Goal: Task Accomplishment & Management: Manage account settings

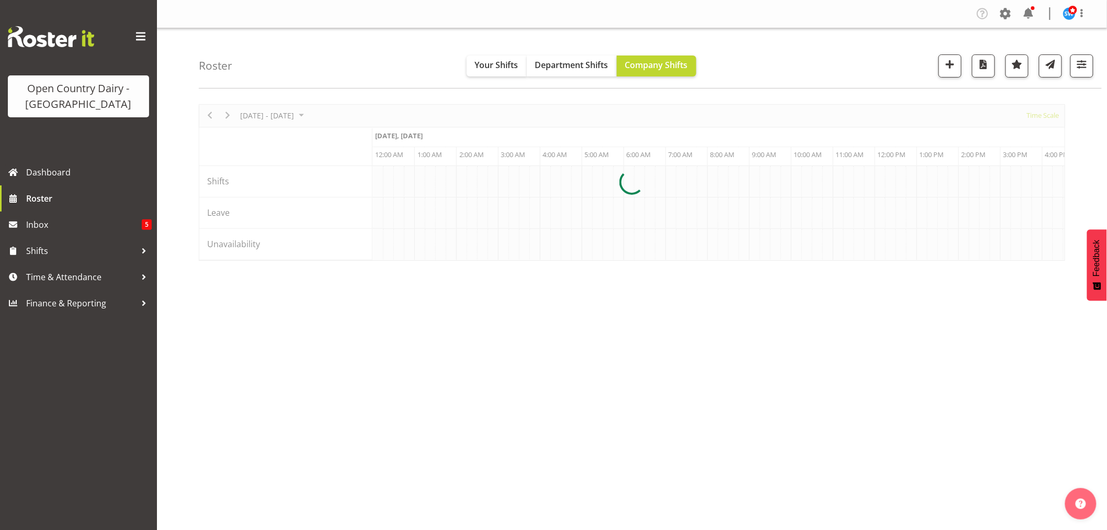
scroll to position [0, 2009]
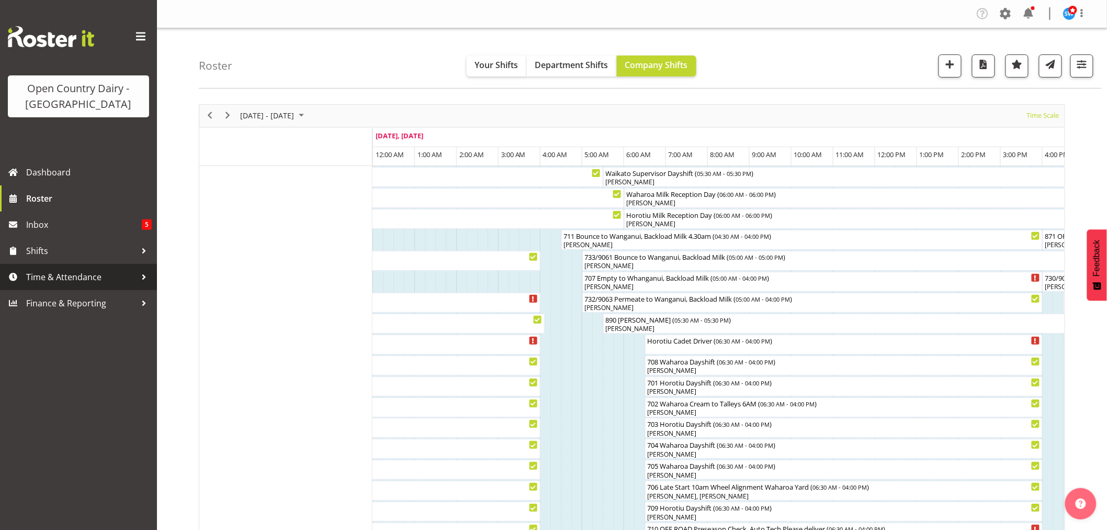
click at [54, 269] on span "Time & Attendance" at bounding box center [81, 277] width 110 height 16
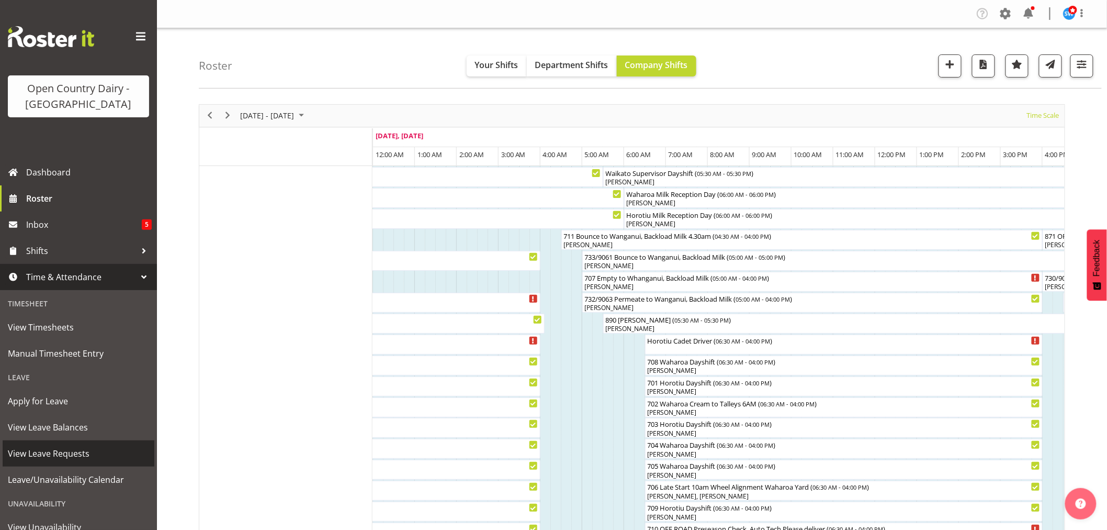
click at [61, 451] on span "View Leave Requests" at bounding box center [78, 453] width 141 height 16
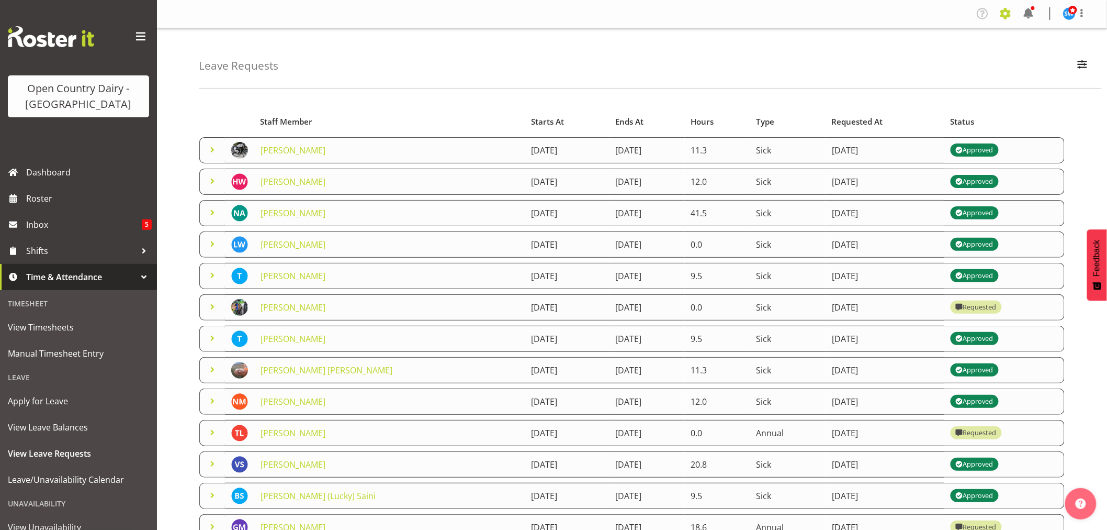
click at [1006, 10] on span at bounding box center [1005, 13] width 17 height 17
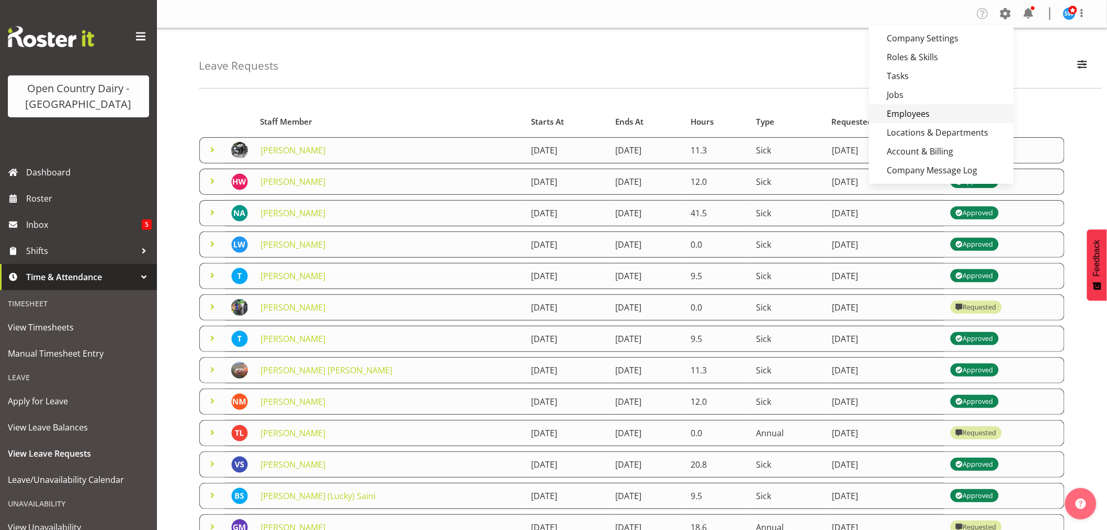
click at [911, 118] on link "Employees" at bounding box center [941, 113] width 145 height 19
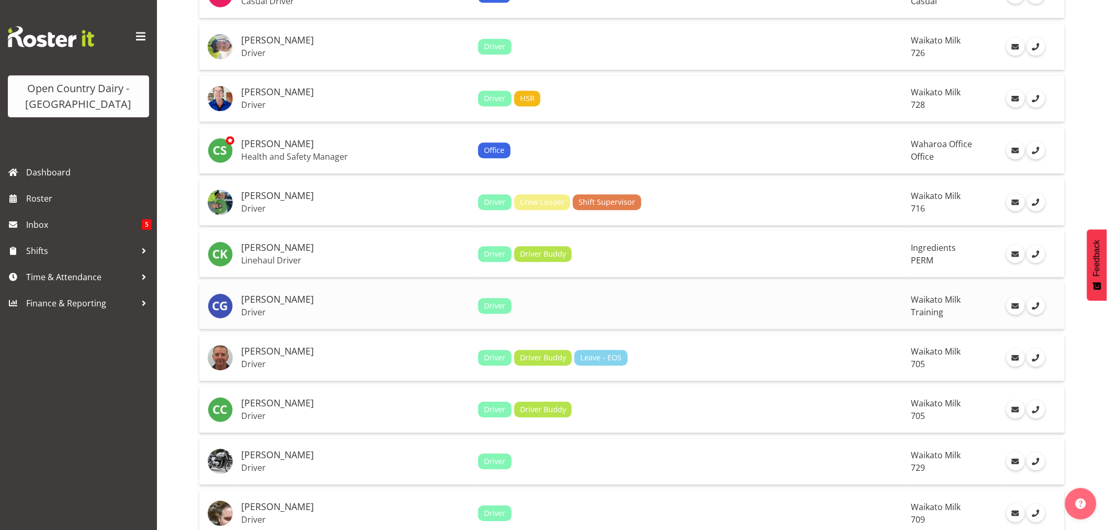
scroll to position [1163, 0]
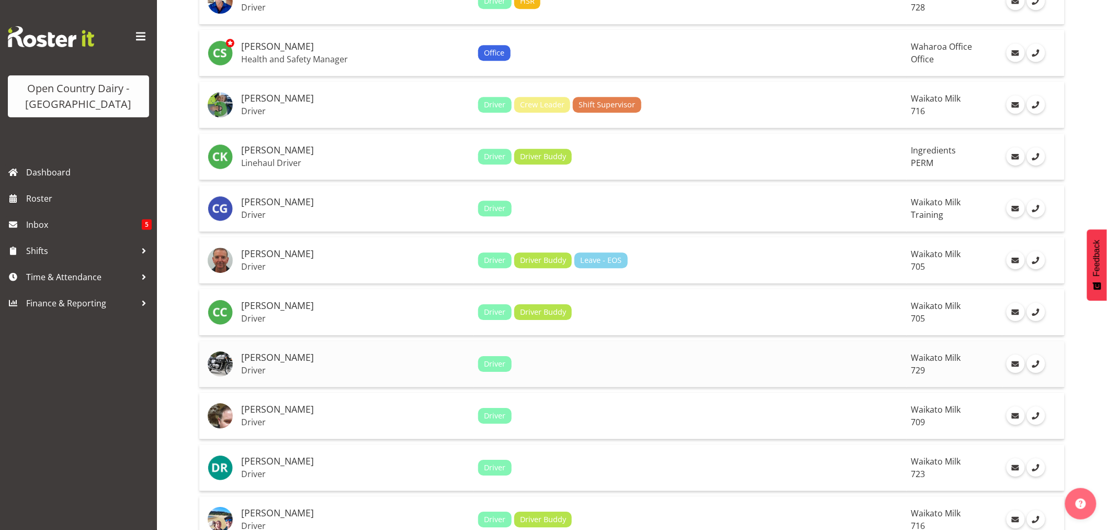
click at [276, 356] on h5 "[PERSON_NAME]" at bounding box center [355, 357] width 229 height 10
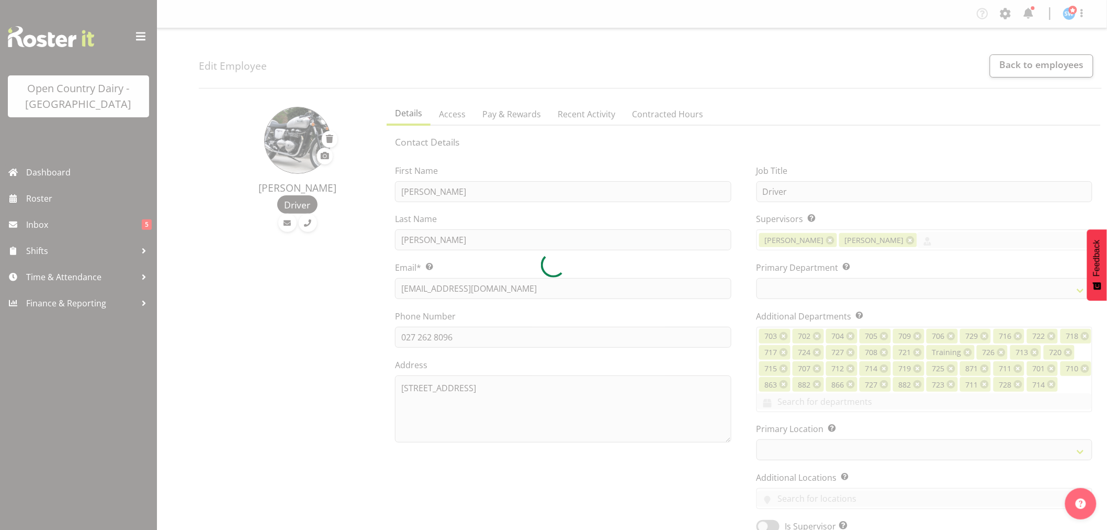
select select
select select "1054"
select select "727"
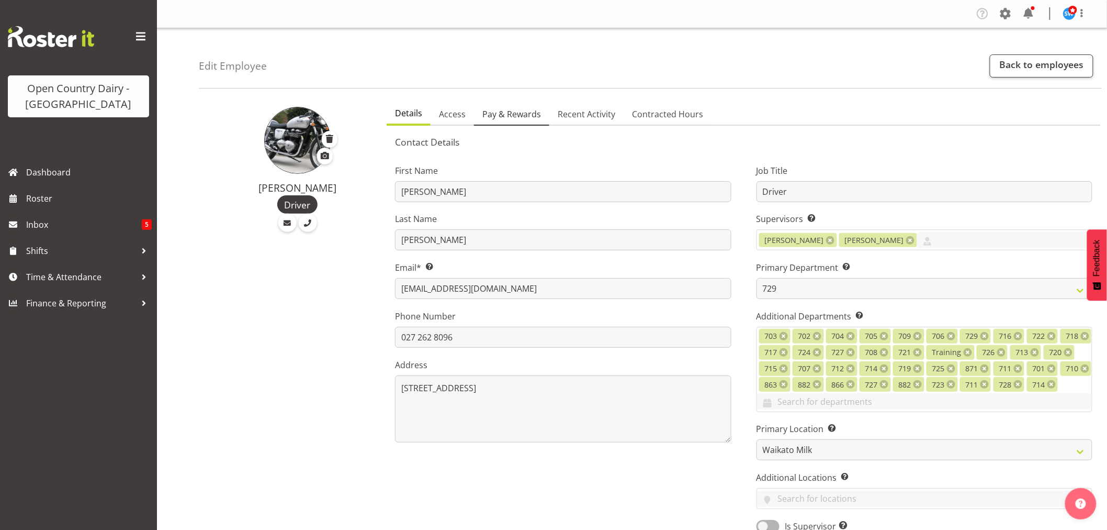
click at [508, 114] on span "Pay & Rewards" at bounding box center [511, 114] width 59 height 13
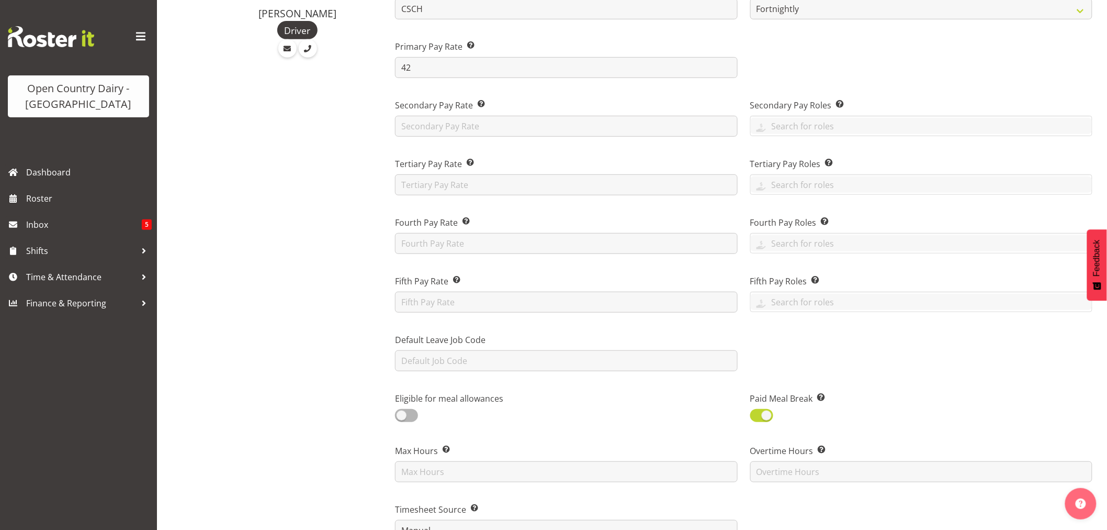
scroll to position [407, 0]
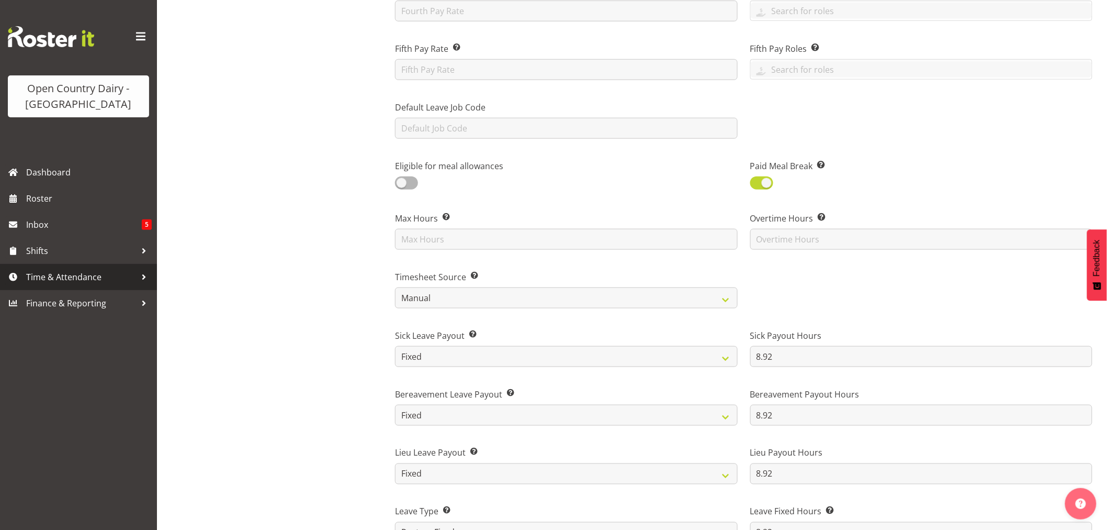
click at [43, 278] on span "Time & Attendance" at bounding box center [81, 277] width 110 height 16
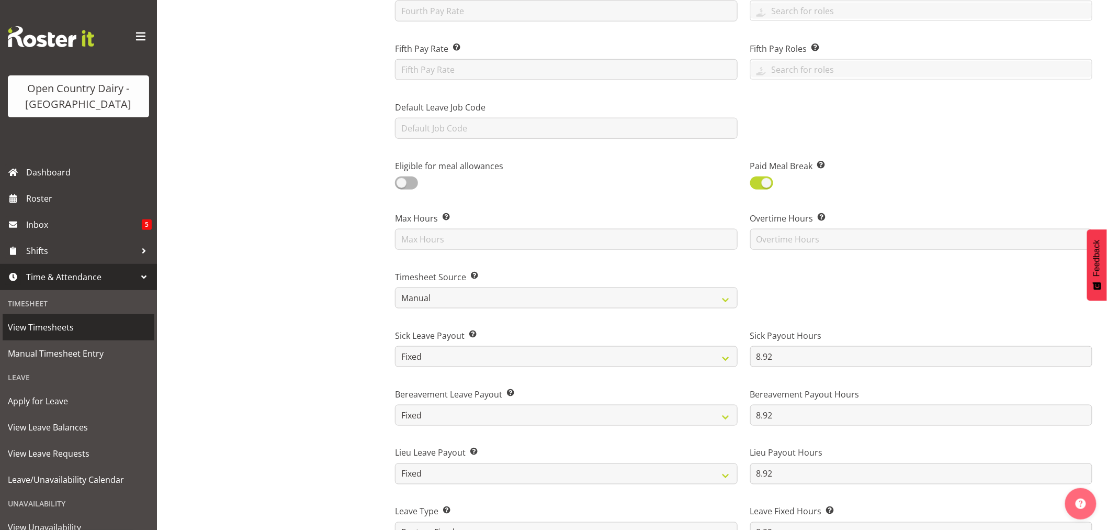
click at [48, 329] on span "View Timesheets" at bounding box center [78, 327] width 141 height 16
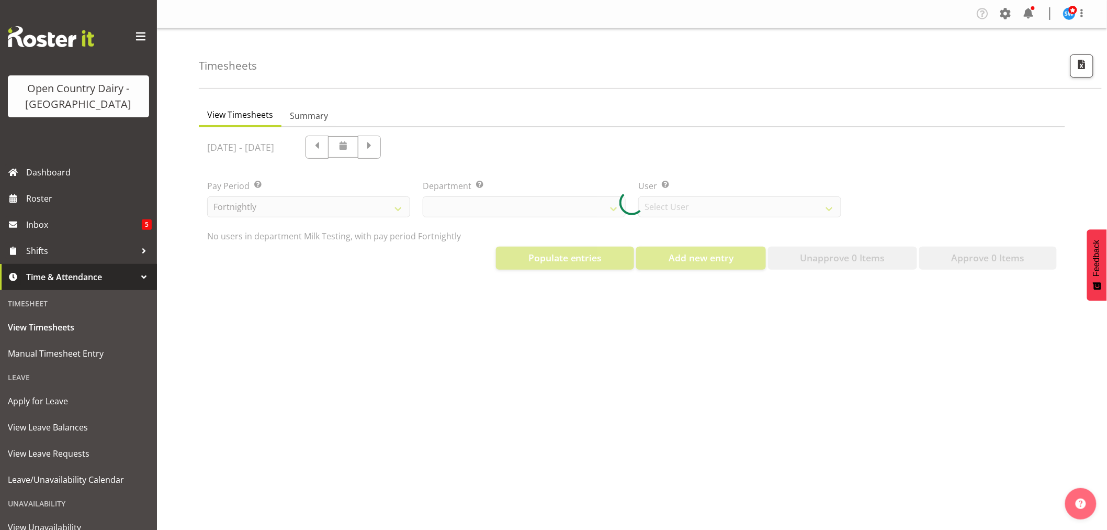
select select "733"
select select "7414"
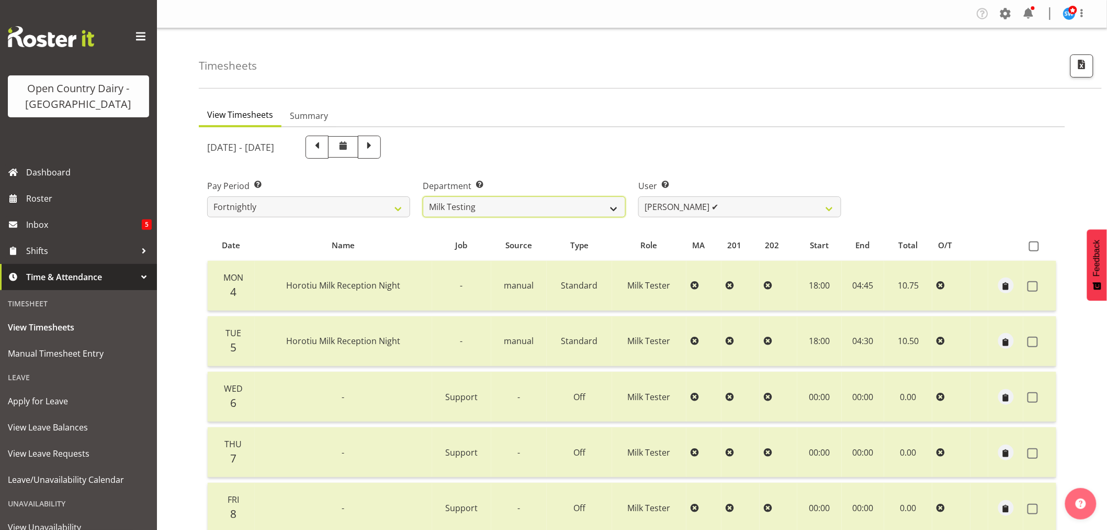
click at [506, 200] on select "701 702 703 704 705 706 707 708 709 710 711 712 713 714 715 716 717 718 719 720" at bounding box center [524, 206] width 203 height 21
select select "727"
click at [423, 196] on select "701 702 703 704 705 706 707 708 709 710 711 712 713 714 715 716 717 718 719 720" at bounding box center [524, 206] width 203 height 21
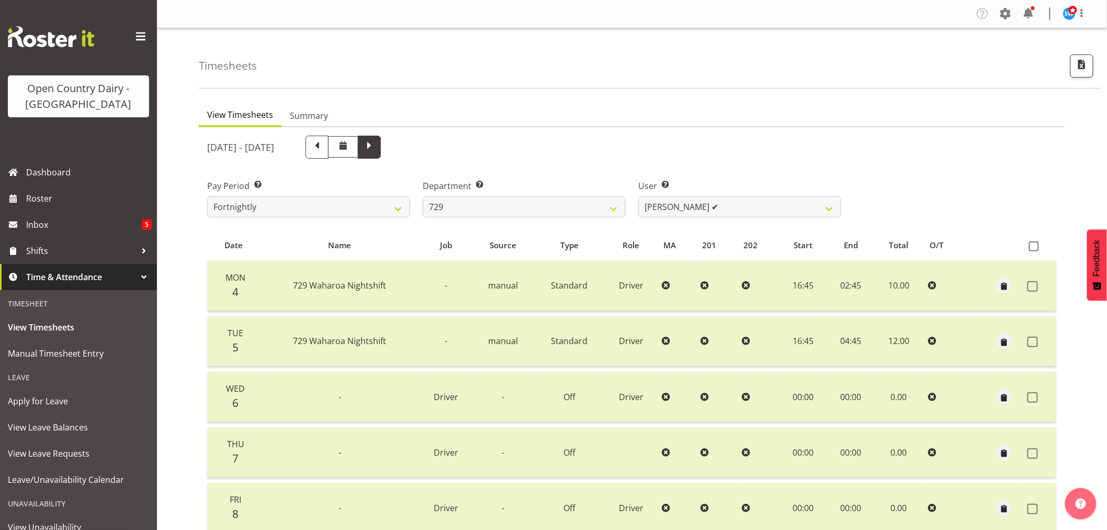
click at [376, 142] on span at bounding box center [370, 146] width 14 height 14
select select
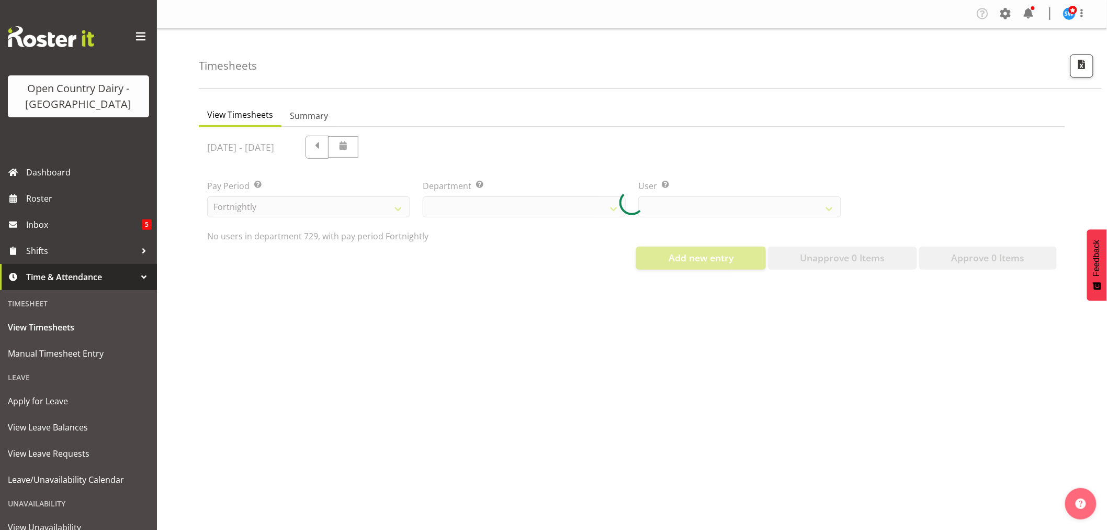
select select "727"
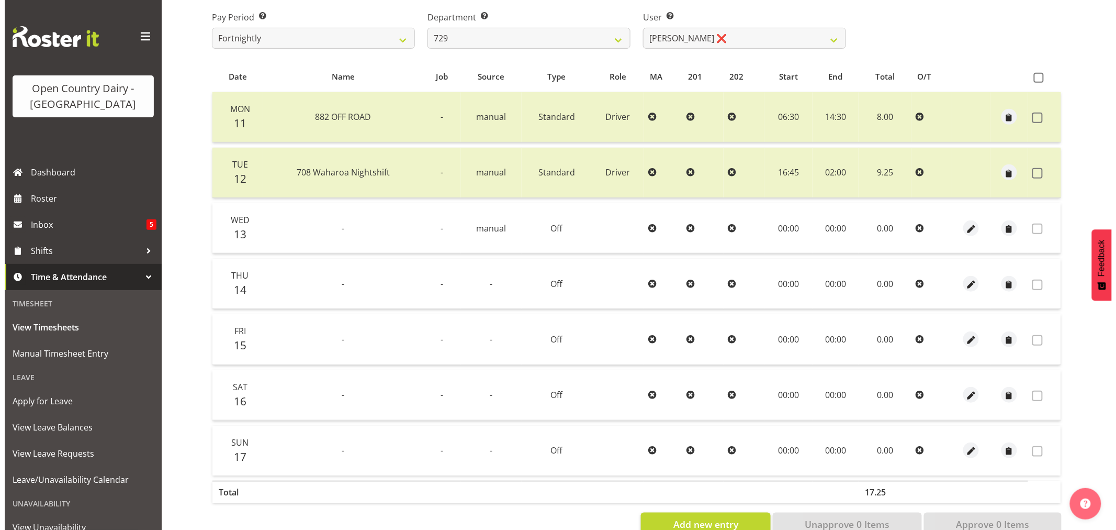
scroll to position [174, 0]
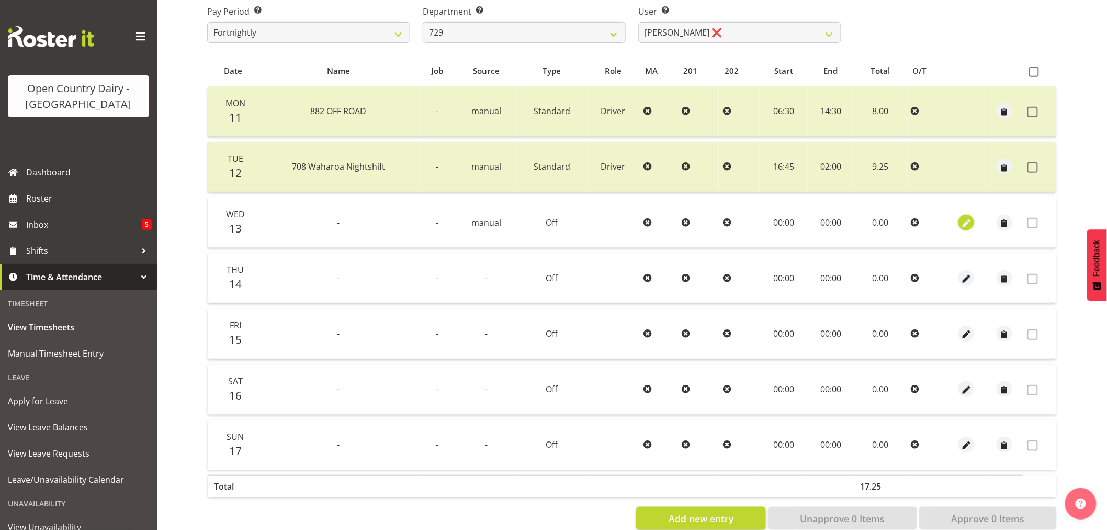
click at [961, 218] on span "button" at bounding box center [967, 223] width 12 height 12
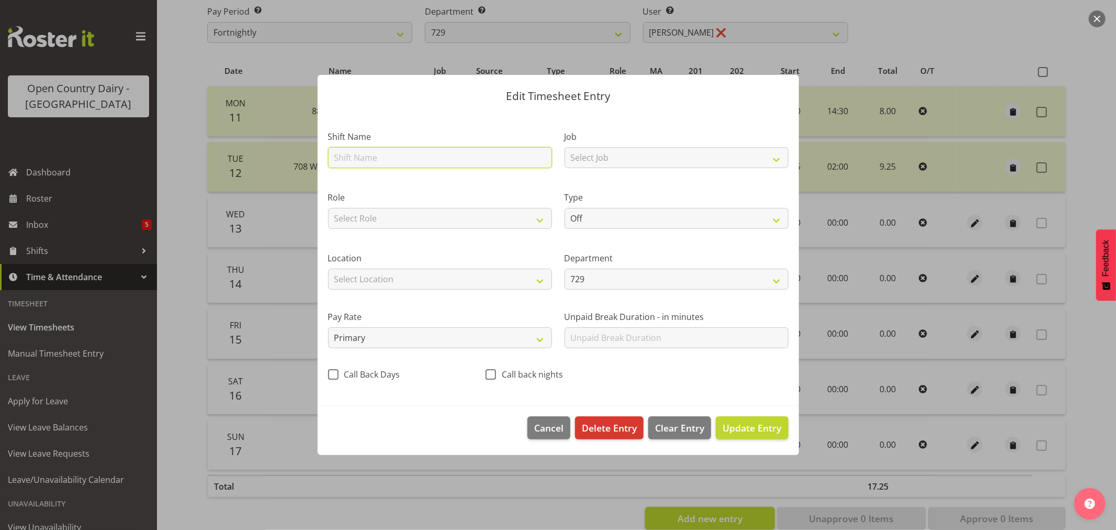
click at [403, 162] on input "text" at bounding box center [440, 157] width 224 height 21
type input "Leave"
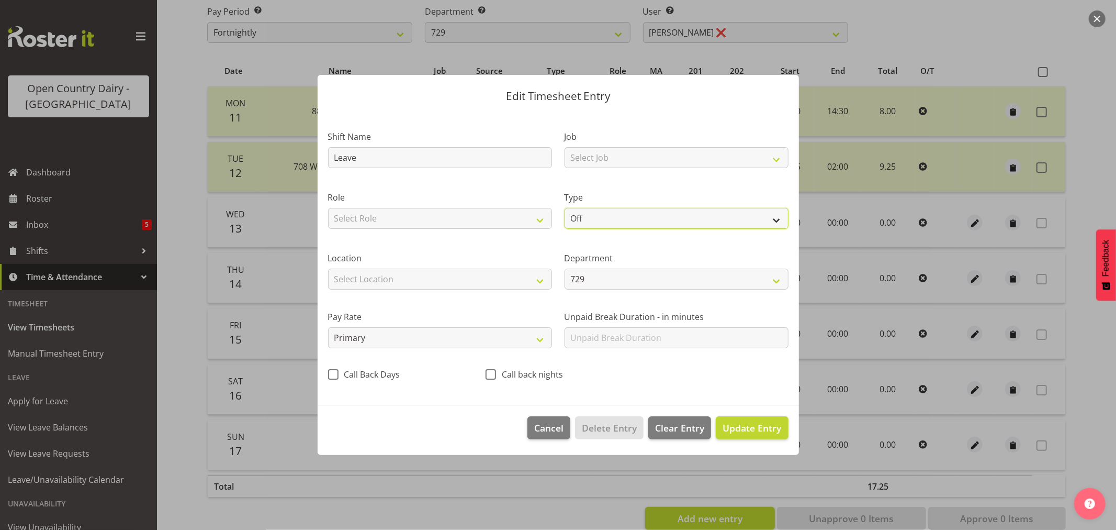
click at [663, 218] on select "Off Standard Public Holiday Public Holiday (Worked) Day In Lieu Annual Leave Si…" at bounding box center [677, 218] width 224 height 21
select select "Sick"
click at [565, 208] on select "Off Standard Public Holiday Public Holiday (Worked) Day In Lieu Annual Leave Si…" at bounding box center [677, 218] width 224 height 21
select select "7"
select select "2025"
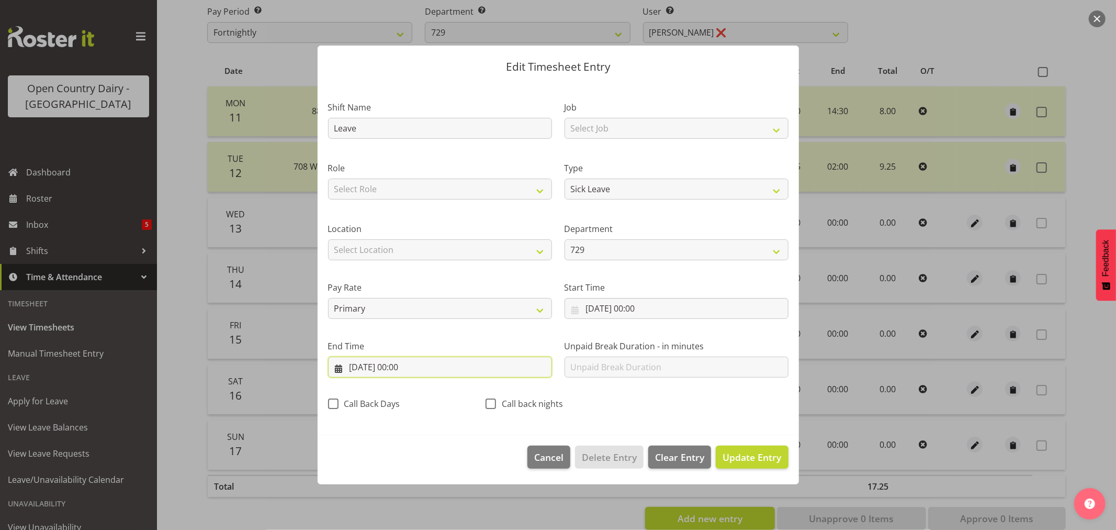
click at [410, 367] on input "13/08/2025, 00:00" at bounding box center [440, 366] width 224 height 21
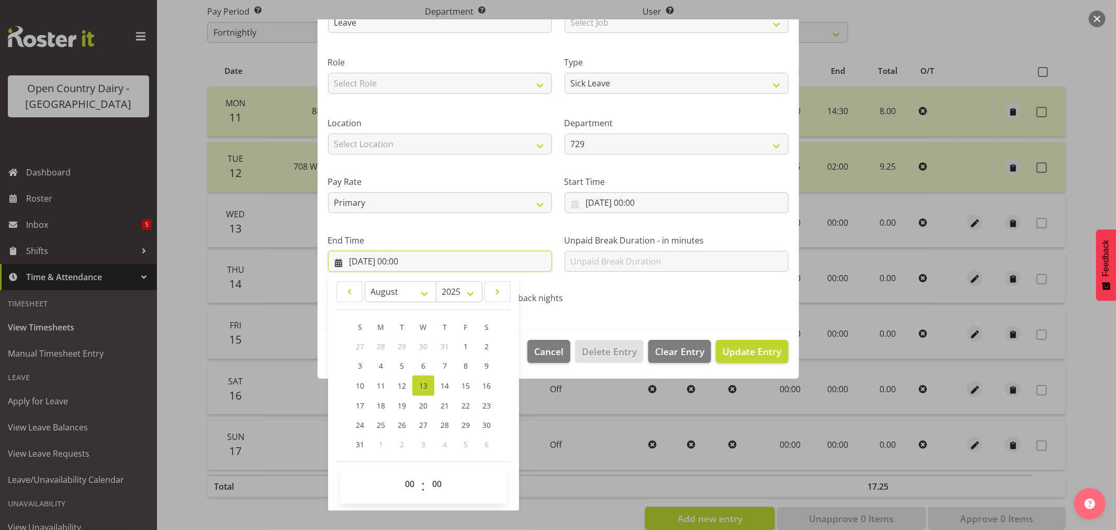
scroll to position [106, 0]
click at [403, 484] on select "00 01 02 03 04 05 06 07 08 09 10 11 12 13 14 15 16 17 18 19 20 21 22 23" at bounding box center [411, 482] width 24 height 21
select select "8"
click at [399, 472] on select "00 01 02 03 04 05 06 07 08 09 10 11 12 13 14 15 16 17 18 19 20 21 22 23" at bounding box center [411, 482] width 24 height 21
type input "13/08/2025, 08:00"
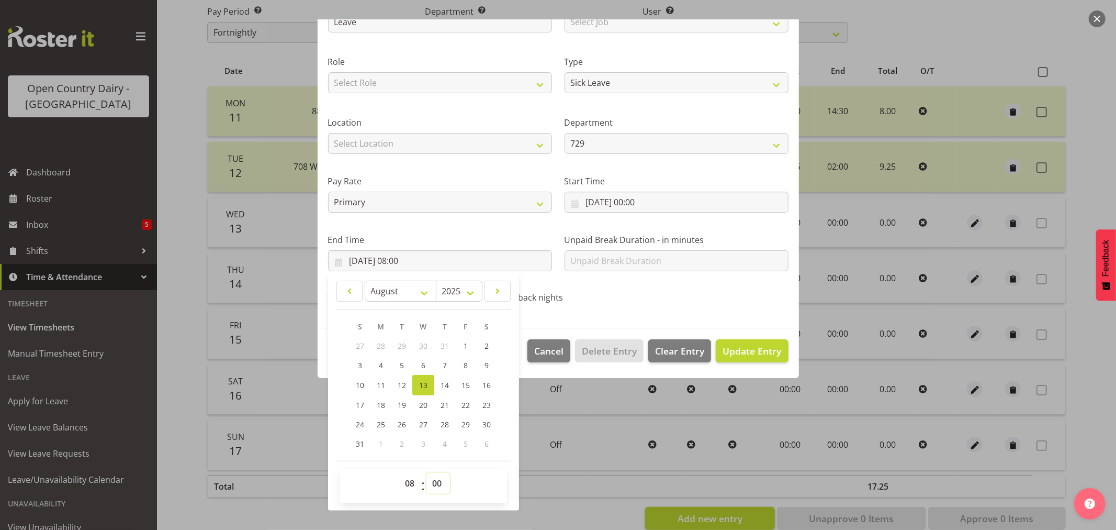
click at [438, 477] on select "00 01 02 03 04 05 06 07 08 09 10 11 12 13 14 15 16 17 18 19 20 21 22 23 24 25 2…" at bounding box center [438, 482] width 24 height 21
select select "55"
click at [426, 472] on select "00 01 02 03 04 05 06 07 08 09 10 11 12 13 14 15 16 17 18 19 20 21 22 23 24 25 2…" at bounding box center [438, 482] width 24 height 21
type input "13/08/2025, 08:55"
click at [744, 352] on span "Update Entry" at bounding box center [752, 350] width 59 height 13
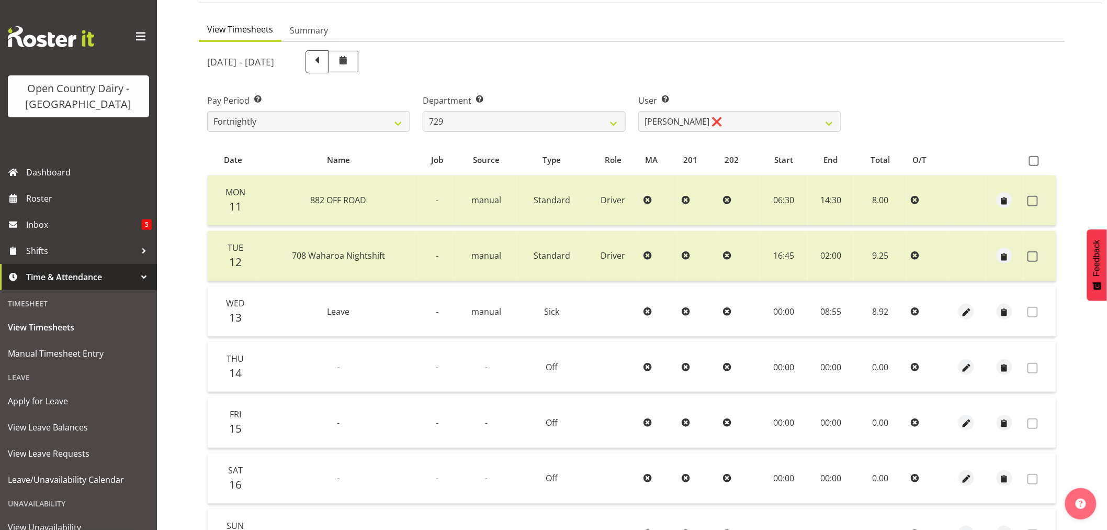
scroll to position [0, 0]
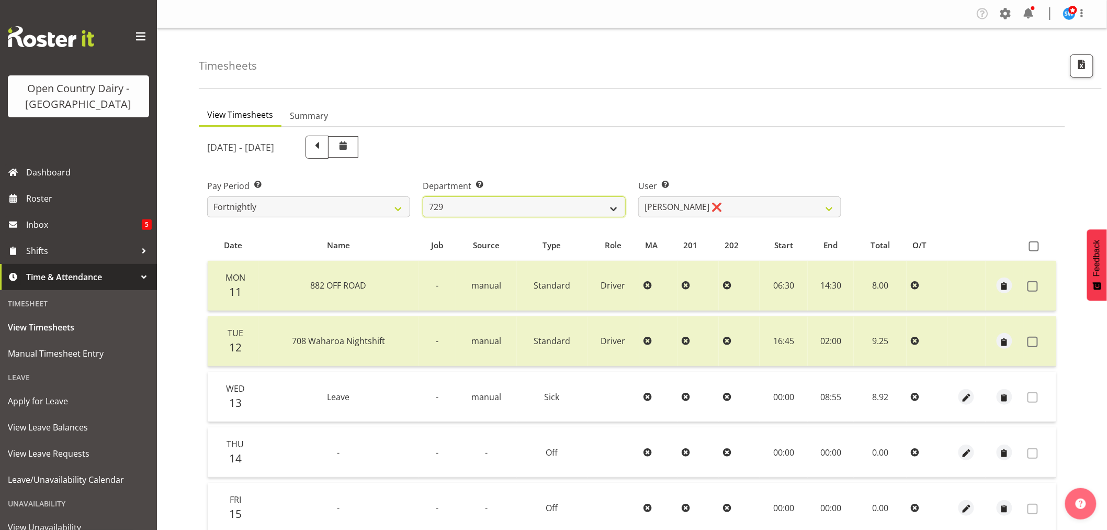
click at [475, 204] on select "701 702 703 704 705 706 707 708 709 710 711 712 713 714 715 716 717 718 719 720" at bounding box center [524, 206] width 203 height 21
click at [615, 206] on select "701 702 703 704 705 706 707 708 709 710 711 712 713 714 715 716 717 718 719 720" at bounding box center [524, 206] width 203 height 21
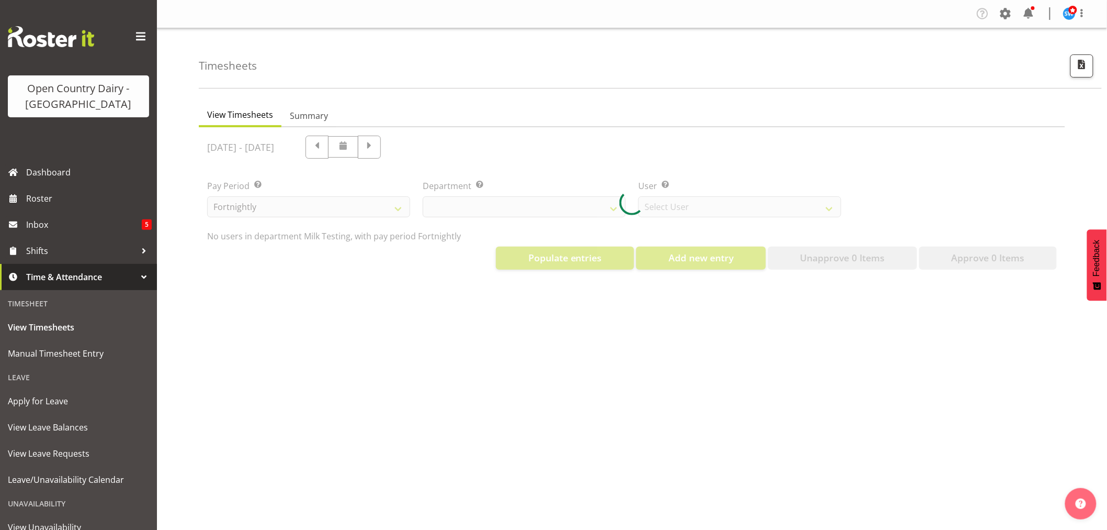
select select "733"
select select "7414"
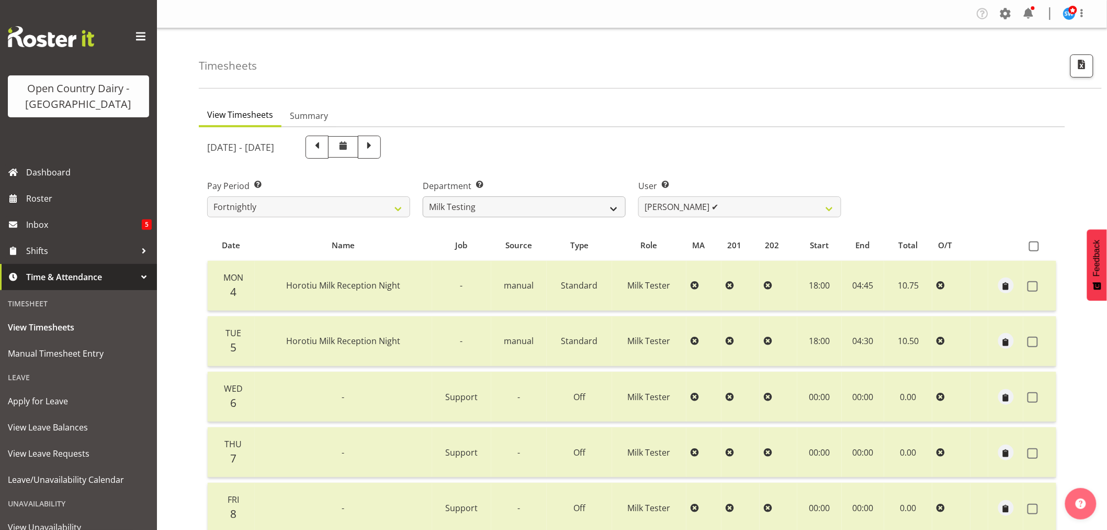
click at [547, 217] on div "Department Select which department you would like to view. 701 702 703 704 705 …" at bounding box center [525, 194] width 216 height 59
click at [554, 206] on select "701 702 703 704 705 706 707 708 709 710 711 712 713 714 715 716 717 718 719 720" at bounding box center [524, 206] width 203 height 21
select select "710"
click at [423, 196] on select "701 702 703 704 705 706 707 708 709 710 711 712 713 714 715 716 717 718 719 720" at bounding box center [524, 206] width 203 height 21
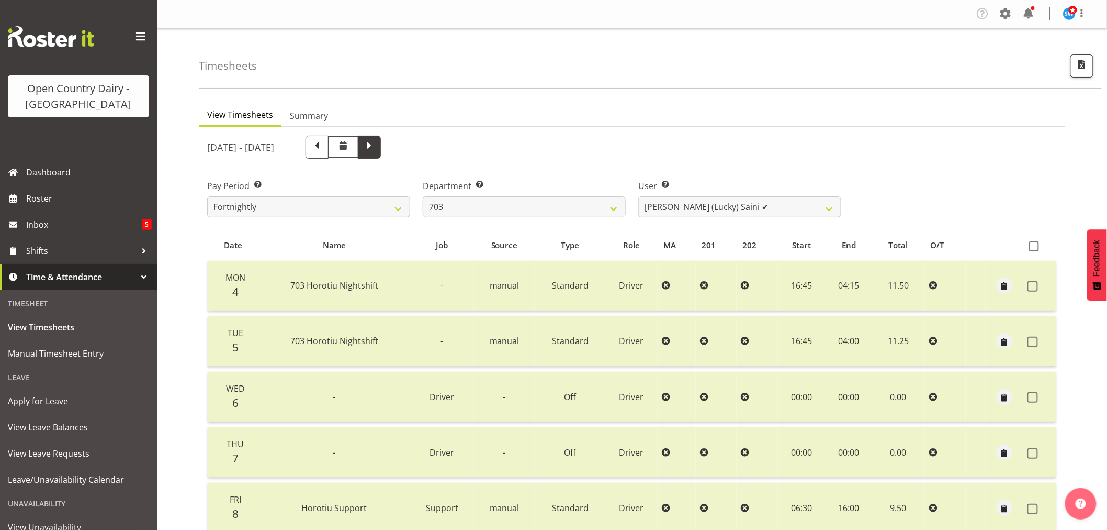
click at [381, 145] on span at bounding box center [369, 147] width 23 height 23
select select
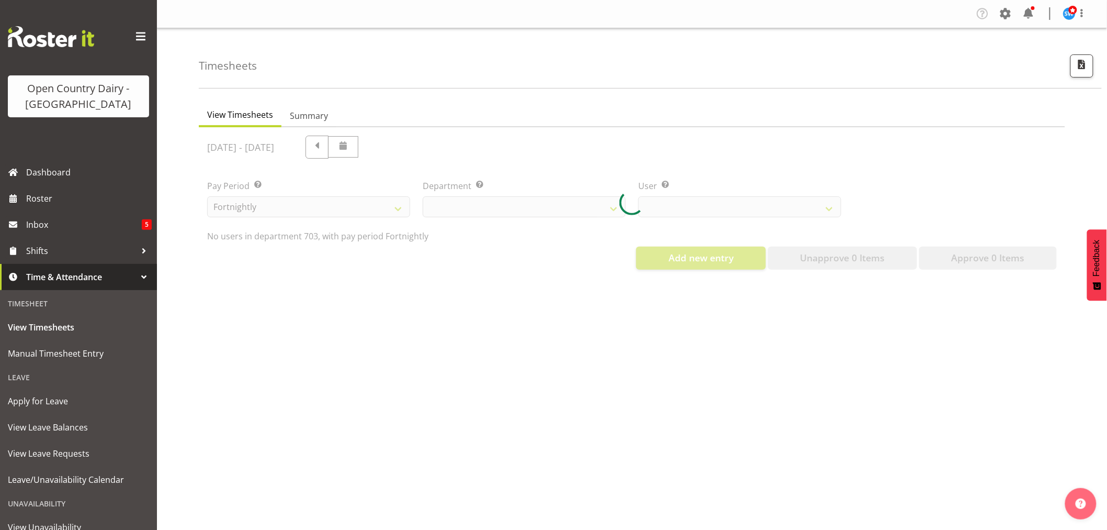
select select "710"
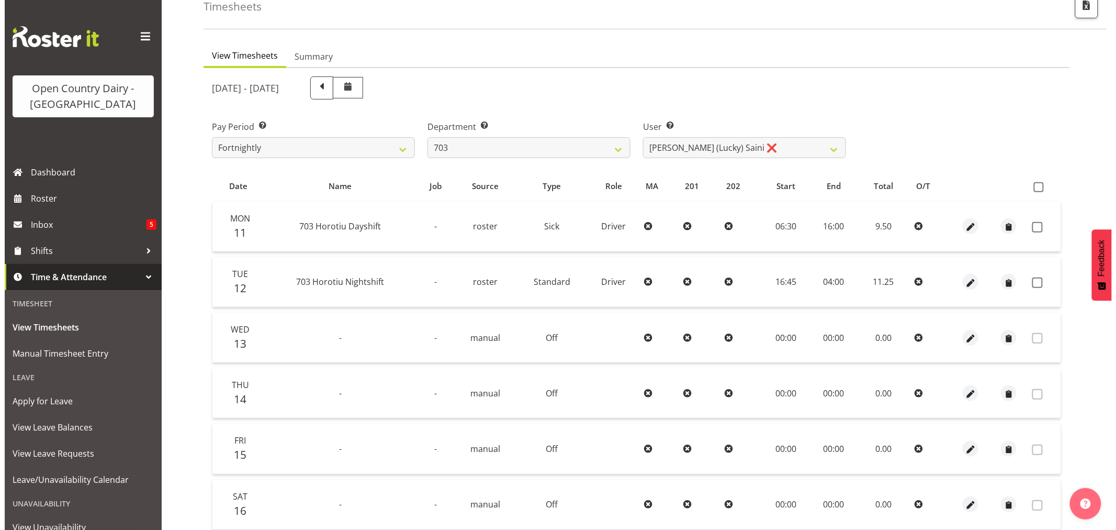
scroll to position [116, 0]
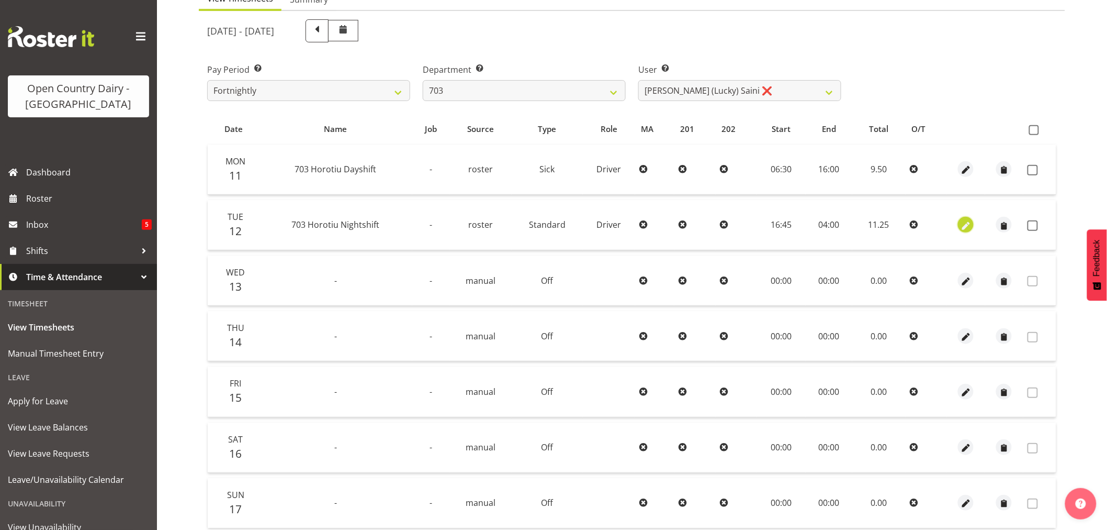
click at [965, 226] on span "button" at bounding box center [966, 226] width 12 height 12
select select "Standard"
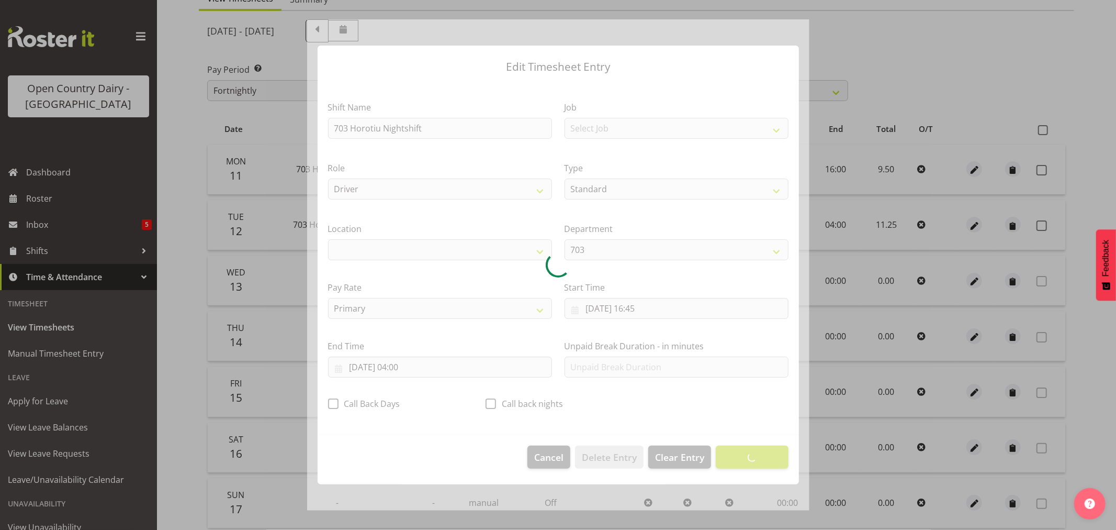
click at [963, 225] on div at bounding box center [558, 265] width 1116 height 530
select select
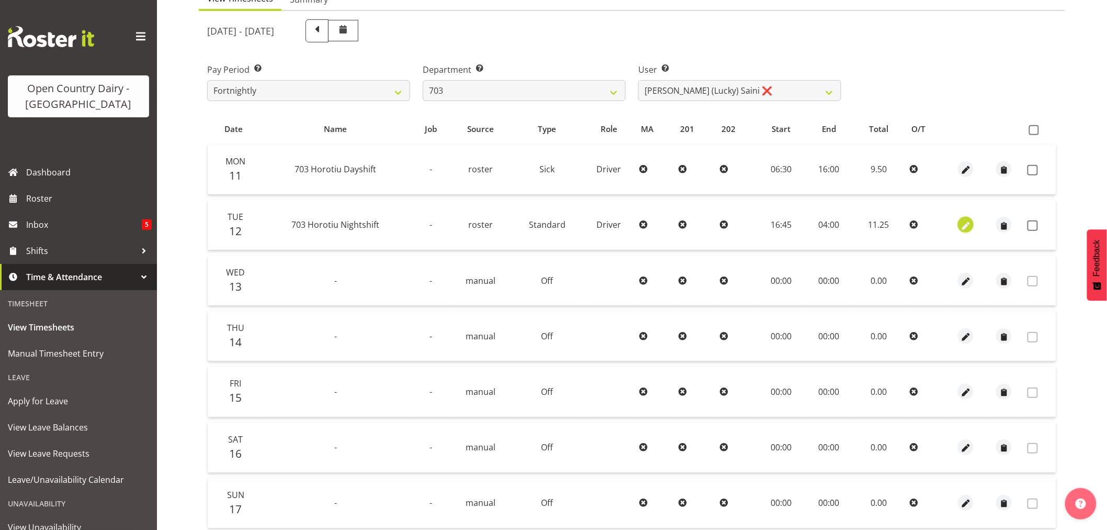
click at [962, 224] on span "button" at bounding box center [966, 226] width 12 height 12
select select "Standard"
select select "7"
select select "2025"
select select "4"
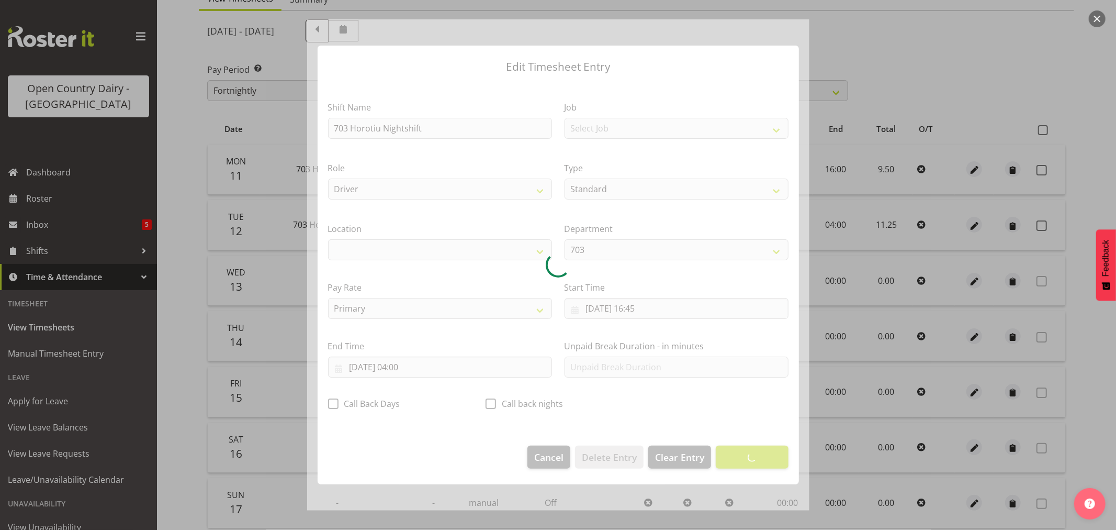
select select "1054"
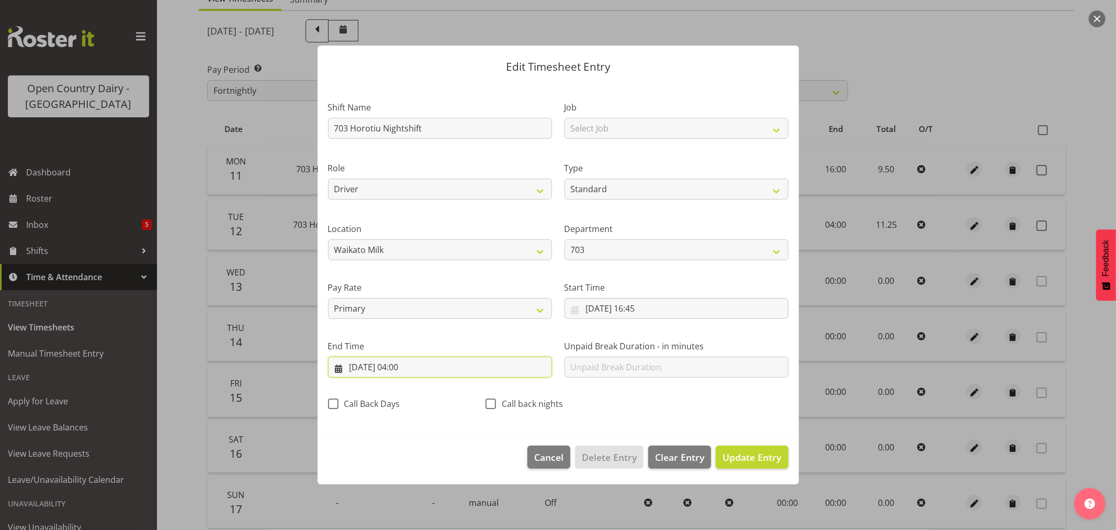
click at [404, 364] on input "[DATE] 04:00" at bounding box center [440, 366] width 224 height 21
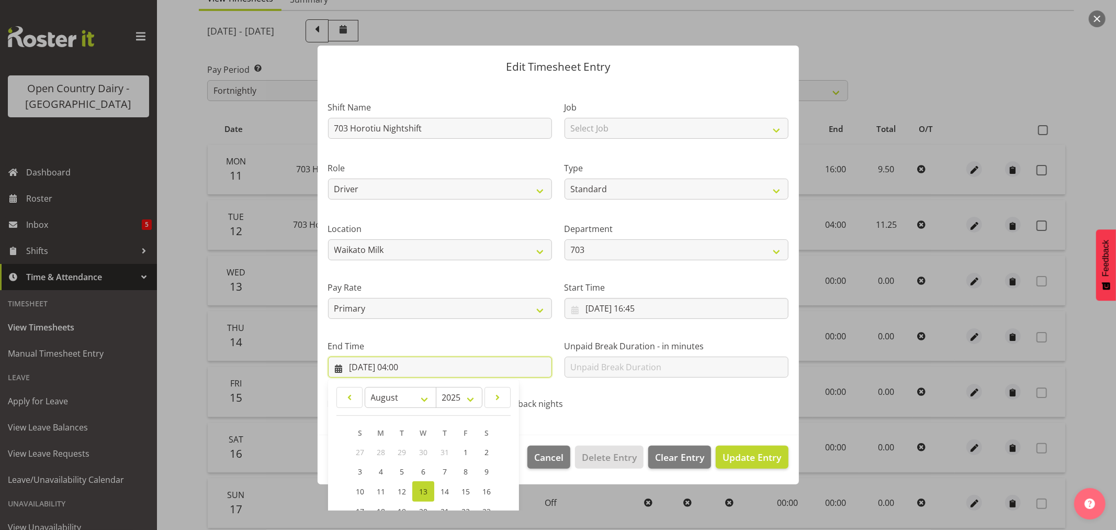
scroll to position [106, 0]
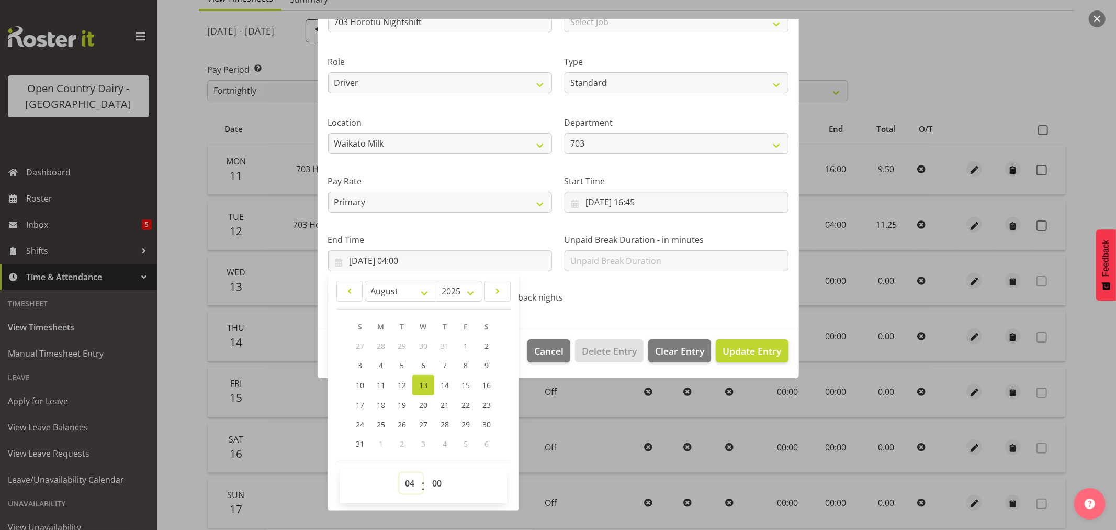
click at [404, 484] on select "00 01 02 03 04 05 06 07 08 09 10 11 12 13 14 15 16 17 18 19 20 21 22 23" at bounding box center [411, 482] width 24 height 21
select select "5"
click at [399, 472] on select "00 01 02 03 04 05 06 07 08 09 10 11 12 13 14 15 16 17 18 19 20 21 22 23" at bounding box center [411, 482] width 24 height 21
type input "13/08/2025, 05:00"
click at [432, 484] on select "00 01 02 03 04 05 06 07 08 09 10 11 12 13 14 15 16 17 18 19 20 21 22 23 24 25 2…" at bounding box center [438, 482] width 24 height 21
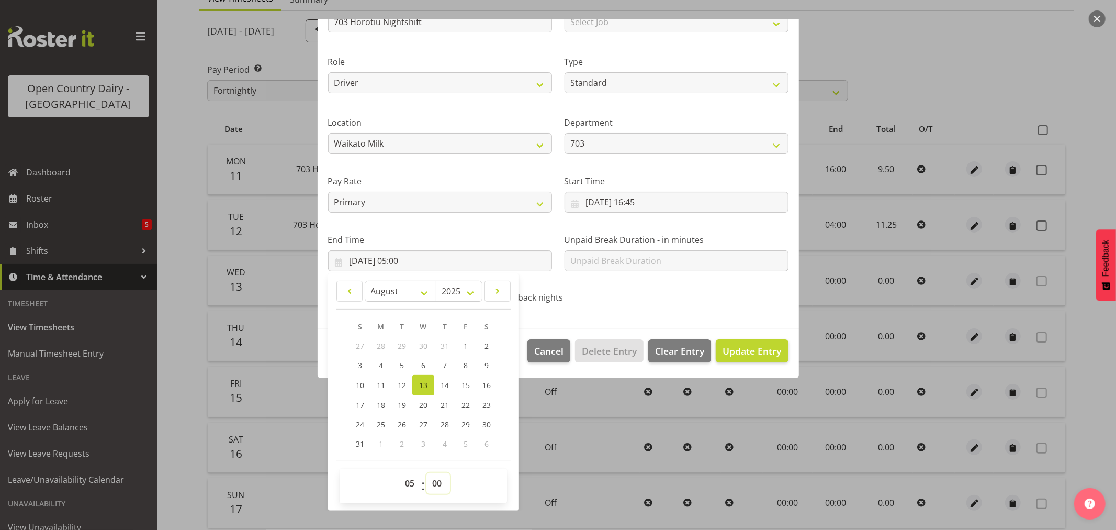
select select "45"
click at [426, 472] on select "00 01 02 03 04 05 06 07 08 09 10 11 12 13 14 15 16 17 18 19 20 21 22 23 24 25 2…" at bounding box center [438, 482] width 24 height 21
click at [734, 353] on span "Update Entry" at bounding box center [752, 350] width 59 height 13
type input "13/08/2025, 05:45"
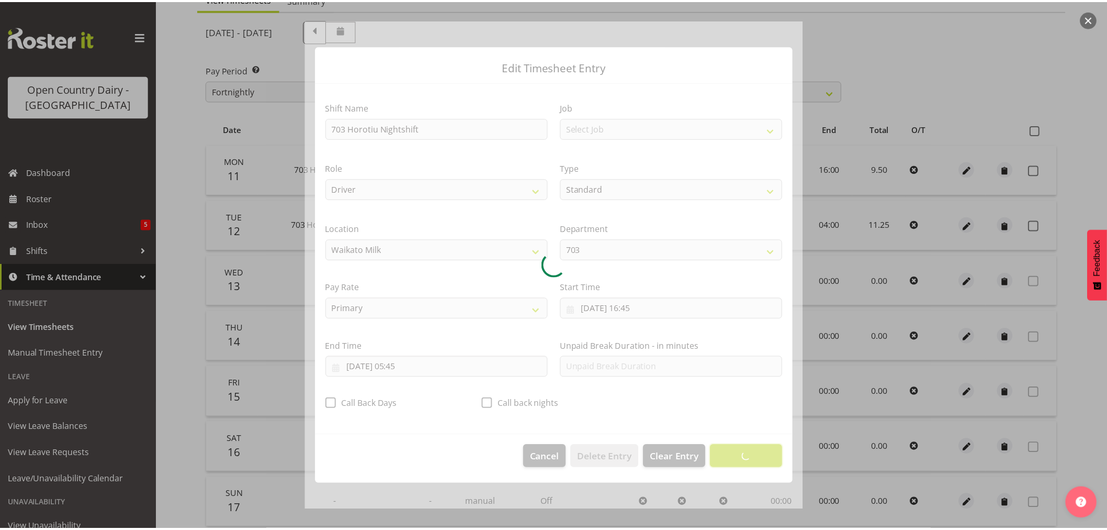
scroll to position [0, 0]
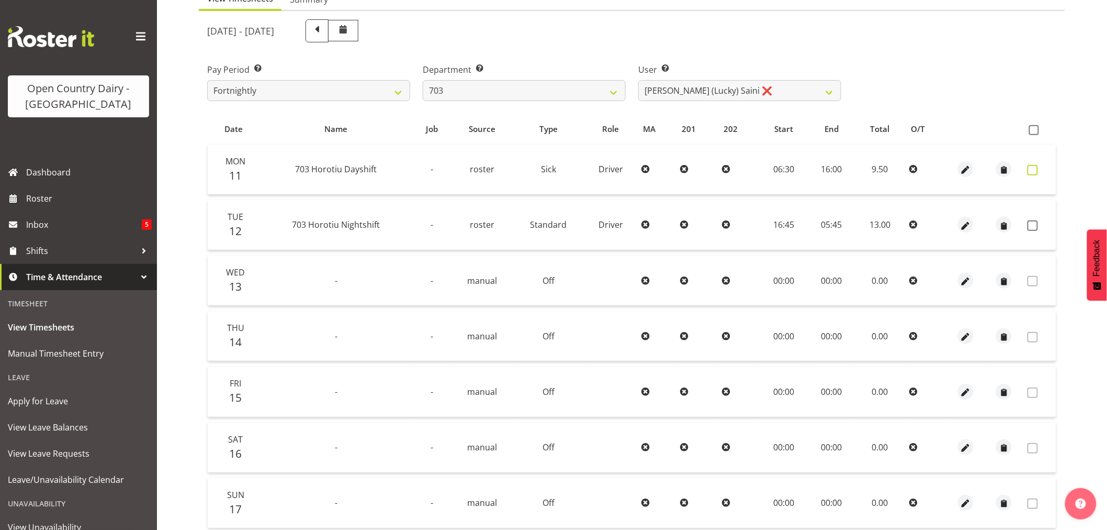
click at [1029, 165] on span at bounding box center [1033, 170] width 10 height 10
checkbox input "true"
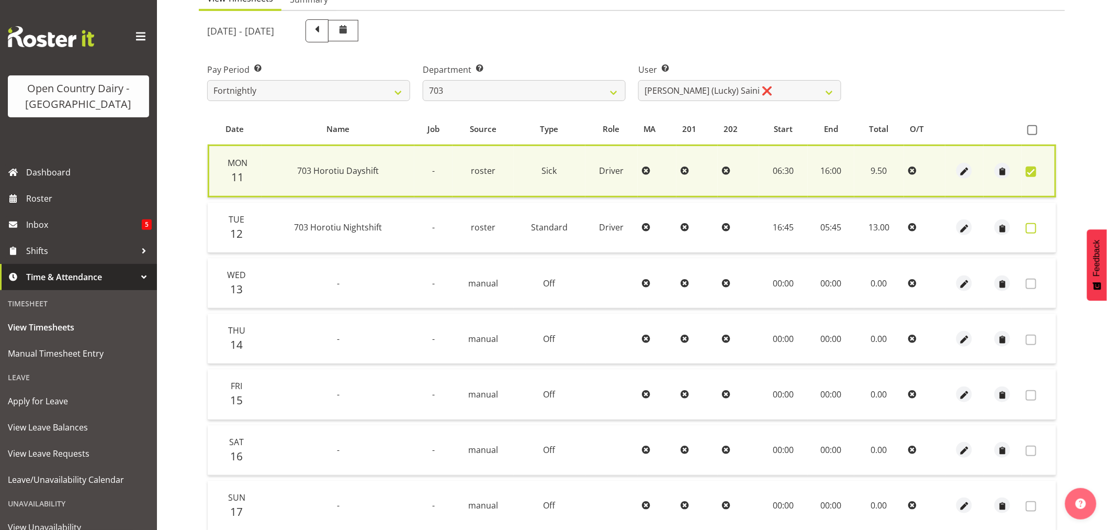
click at [1031, 226] on span at bounding box center [1031, 228] width 10 height 10
checkbox input "true"
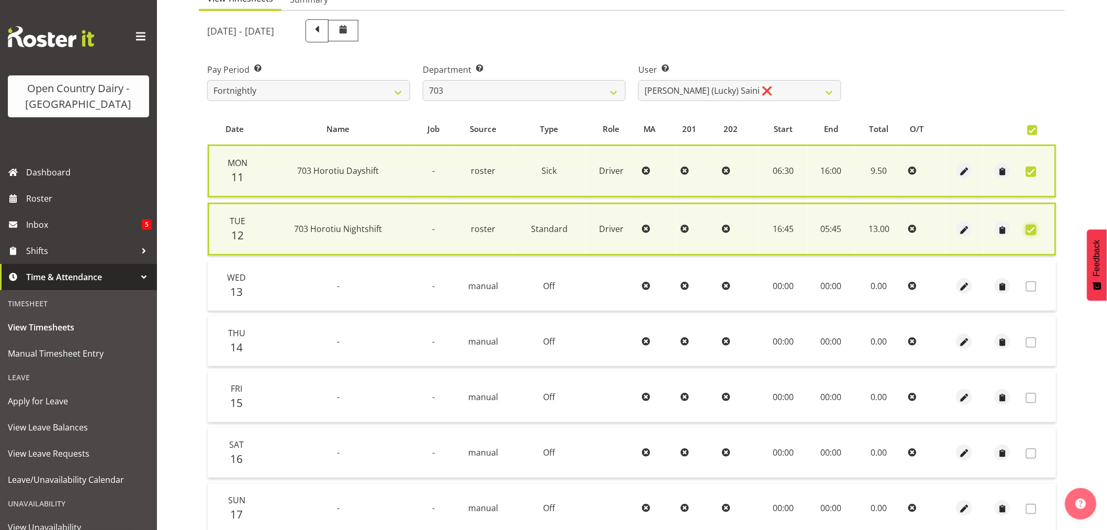
scroll to position [202, 0]
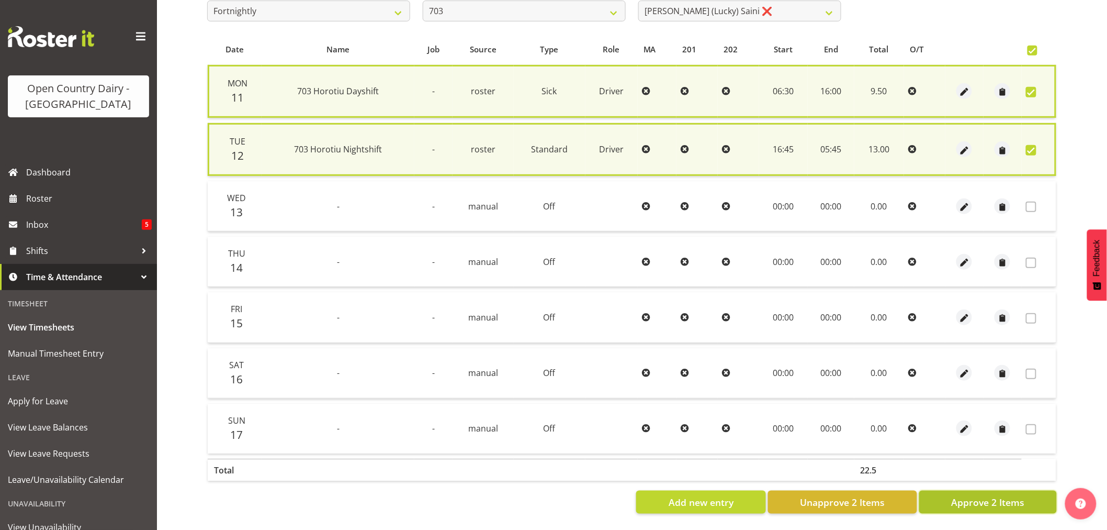
click at [968, 495] on span "Approve 2 Items" at bounding box center [987, 502] width 73 height 14
checkbox input "false"
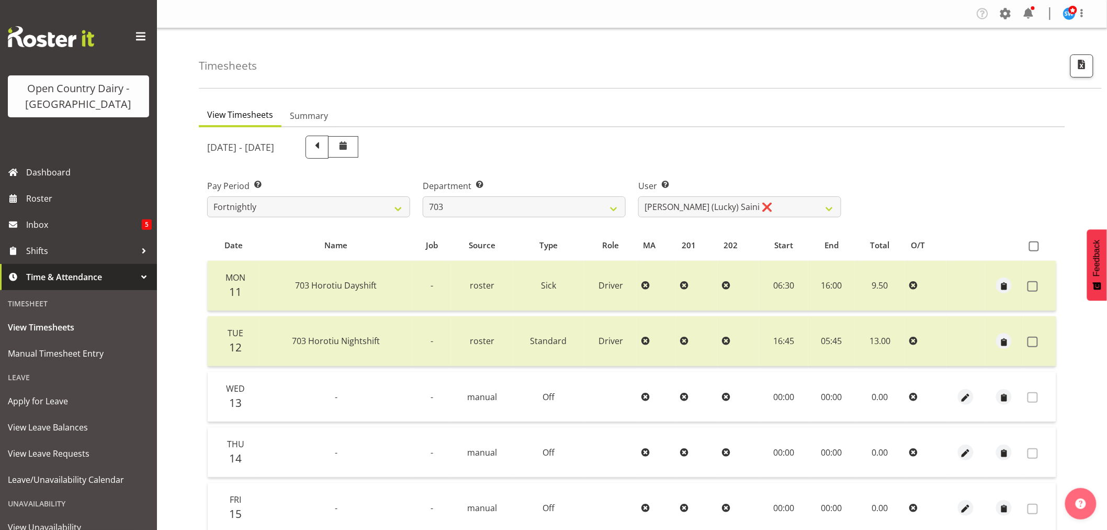
scroll to position [116, 0]
